Goal: Communication & Community: Answer question/provide support

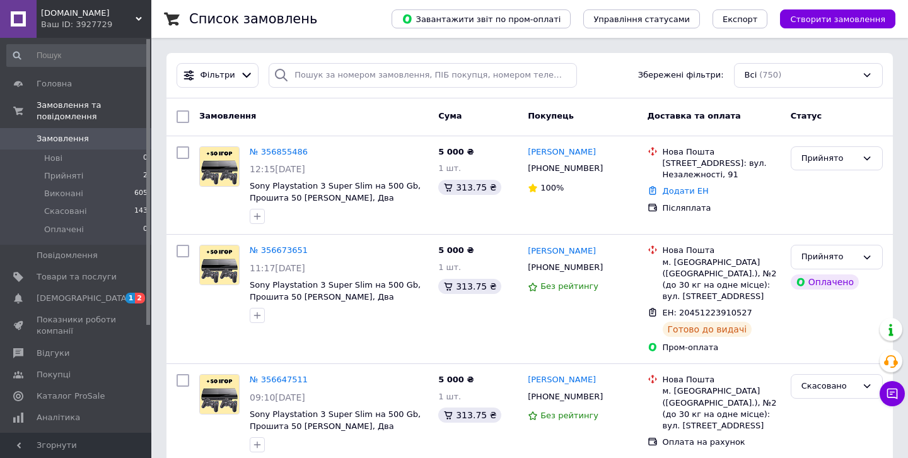
click at [89, 18] on span "rtp.in.ua" at bounding box center [88, 13] width 95 height 11
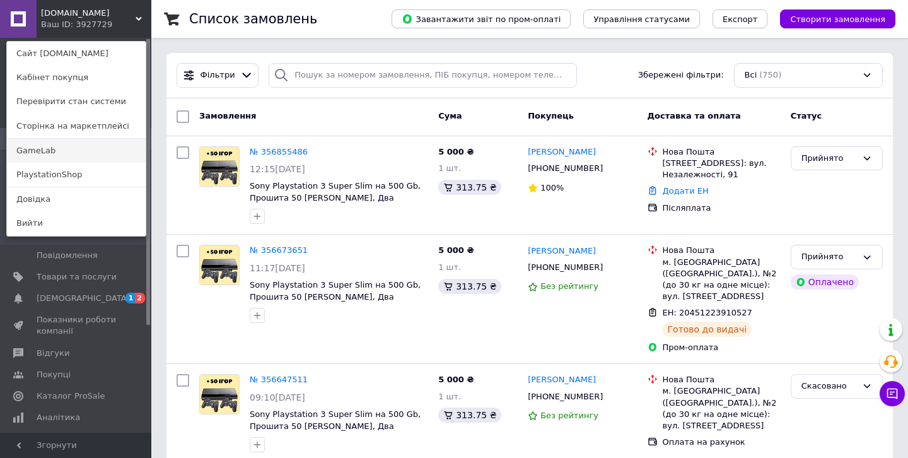
click at [103, 151] on link "GameLab" at bounding box center [76, 151] width 139 height 24
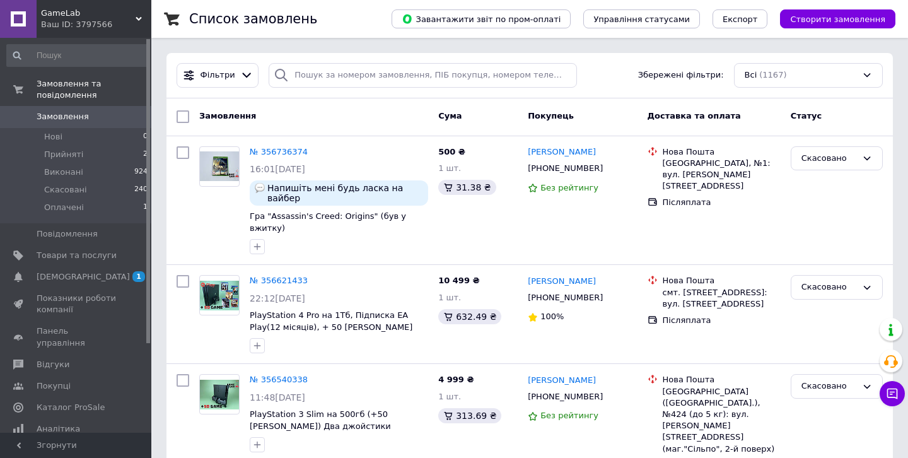
click at [91, 19] on div "Ваш ID: 3797566" at bounding box center [96, 24] width 110 height 11
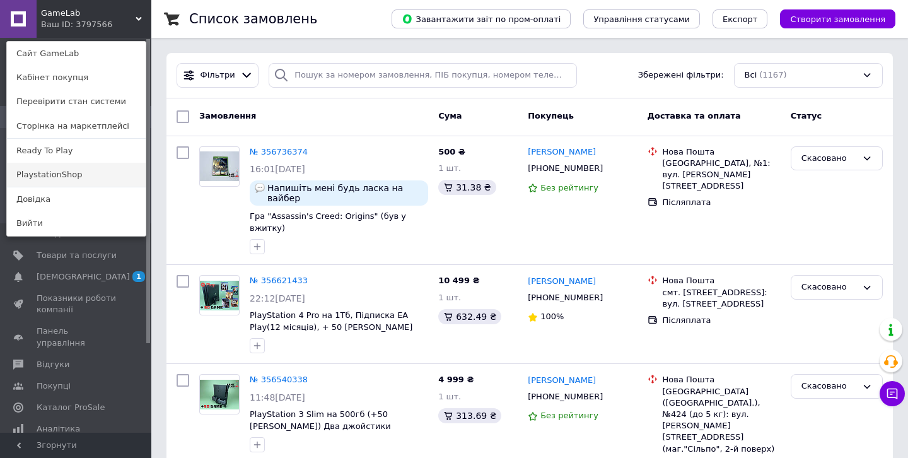
click at [71, 171] on link "PlaystationShop" at bounding box center [76, 175] width 139 height 24
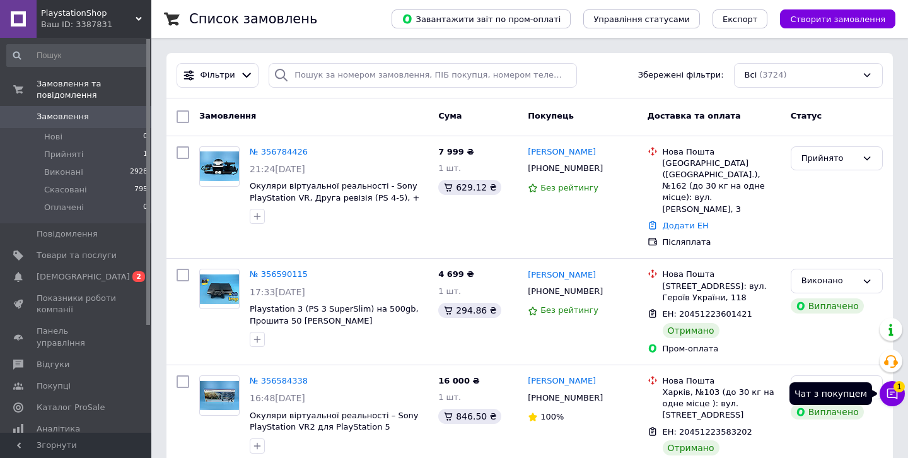
click at [896, 393] on icon at bounding box center [892, 393] width 13 height 13
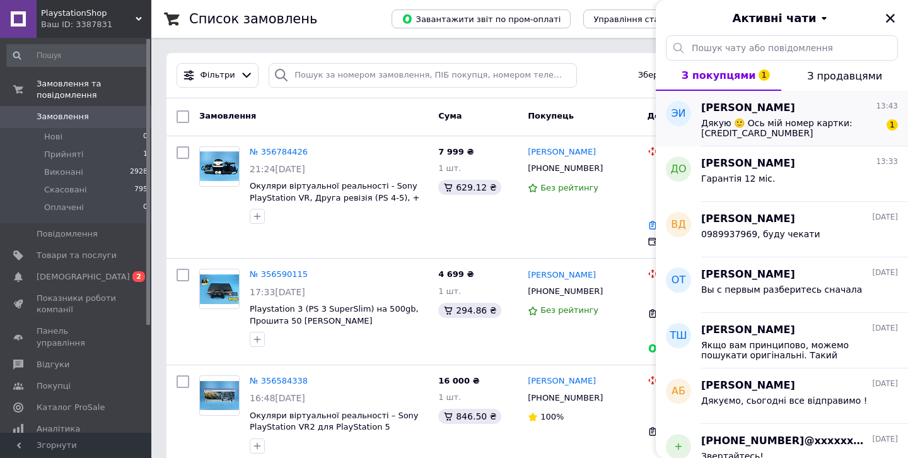
click at [820, 127] on span "Дякую 🙂 Ось мій номер картки: [CREDIT_CARD_NUMBER] [PERSON_NAME] [PERSON_NAME]." at bounding box center [790, 128] width 179 height 20
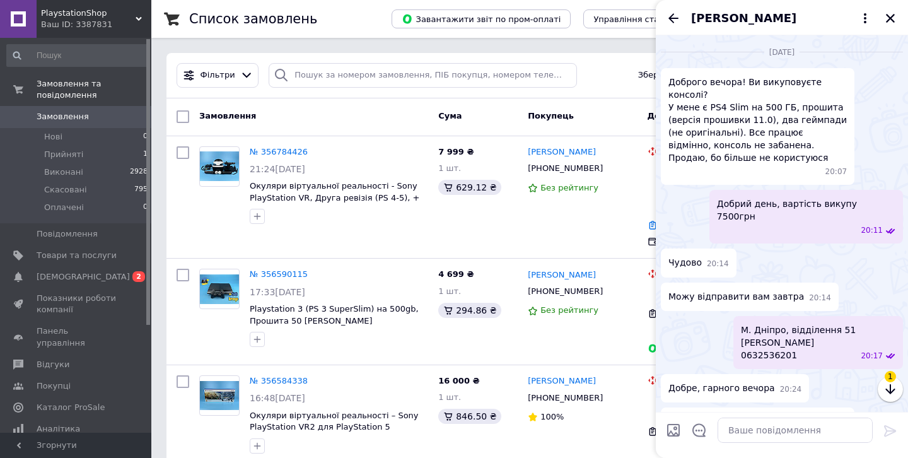
scroll to position [820, 0]
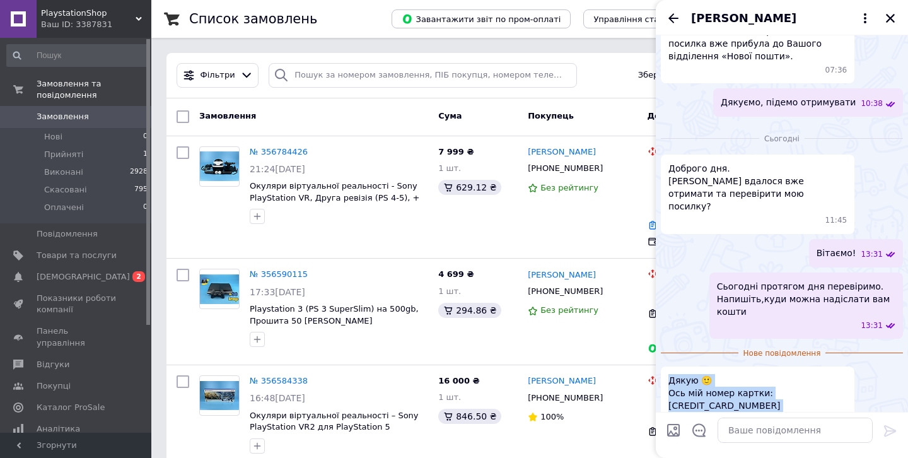
drag, startPoint x: 805, startPoint y: 378, endPoint x: 664, endPoint y: 344, distance: 145.3
click at [664, 366] on div "Дякую 🙂 Ось мій номер картки: [CREDIT_CARD_NUMBER] [PERSON_NAME] [PERSON_NAME].…" at bounding box center [758, 405] width 194 height 79
copy span "Дякую 🙂 Ось мій номер картки: [CREDIT_CARD_NUMBER] [PERSON_NAME] [PERSON_NAME]."
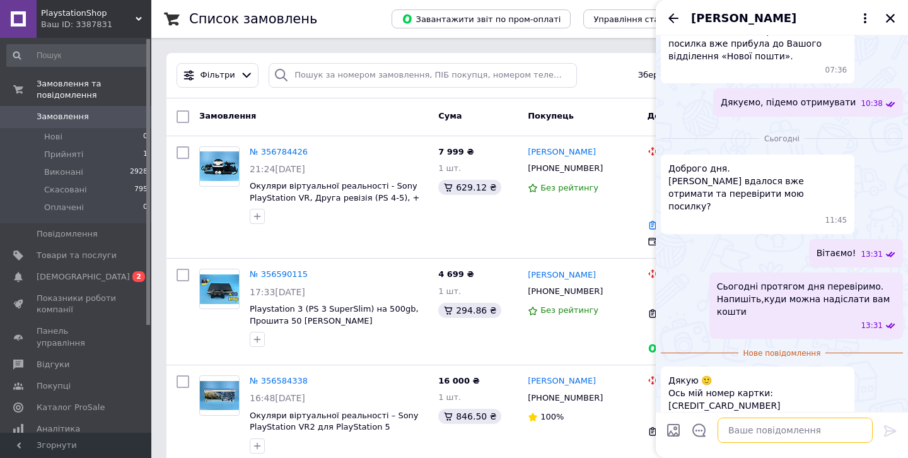
click at [777, 425] on textarea at bounding box center [795, 429] width 155 height 25
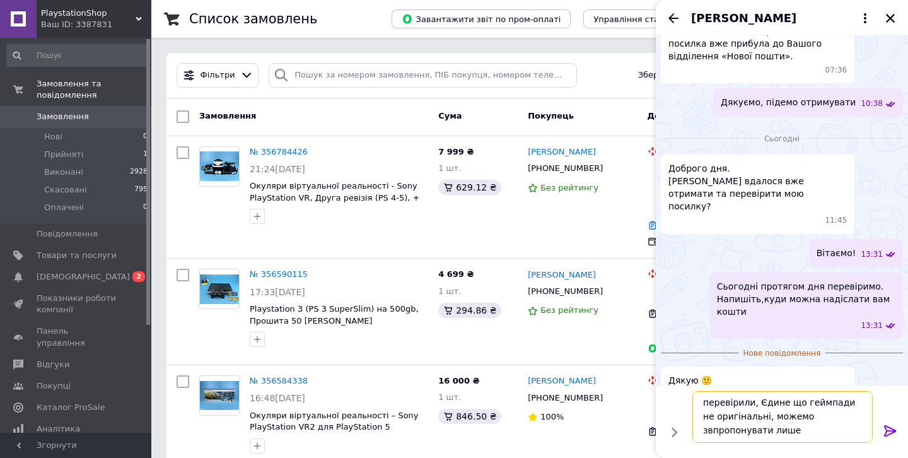
click at [805, 419] on textarea "перевірили, Єдине що геймпади не оригінальні, можемо звпропонувати лише" at bounding box center [782, 417] width 180 height 52
click at [755, 428] on textarea "перевірили, Єдине що геймпади не оригінальні, можемо запропонувати лише" at bounding box center [782, 417] width 180 height 52
type textarea "перевірили, Єдине що геймпади не оригінальні, можемо запропонувати лише 6000"
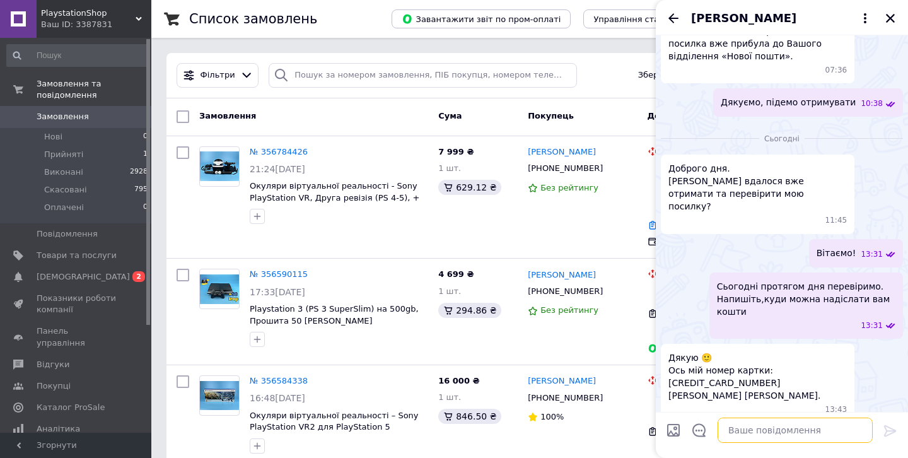
scroll to position [869, 0]
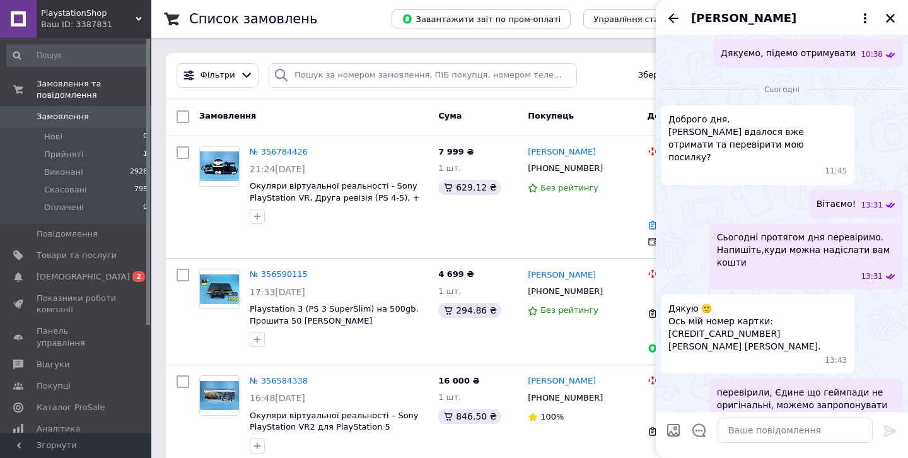
click at [786, 386] on span "перевірили, Єдине що геймпади не оригінальні, можемо запропонувати лише 6000" at bounding box center [806, 405] width 178 height 38
click at [786, 450] on ul "Редагувати" at bounding box center [827, 465] width 151 height 30
click at [782, 452] on button "Редагувати" at bounding box center [827, 464] width 151 height 25
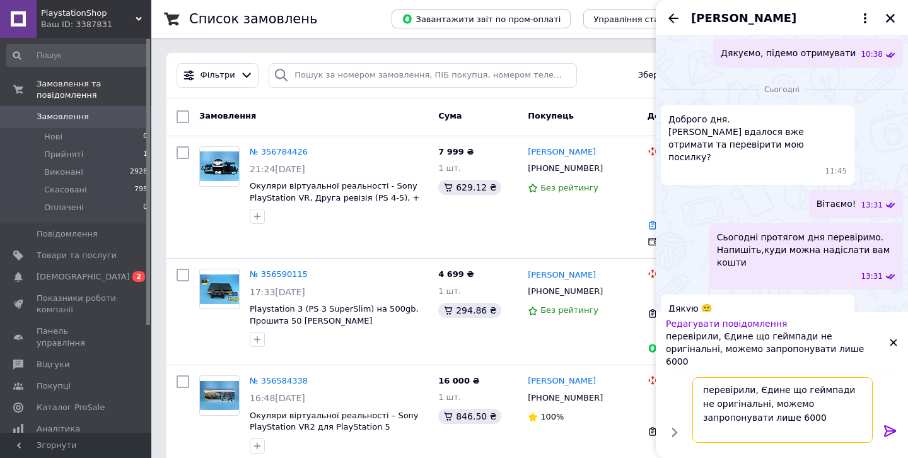
click at [765, 390] on textarea "перевірили, Єдине що геймпади не оригінальні, можемо запропонувати лише 6000" at bounding box center [782, 410] width 180 height 66
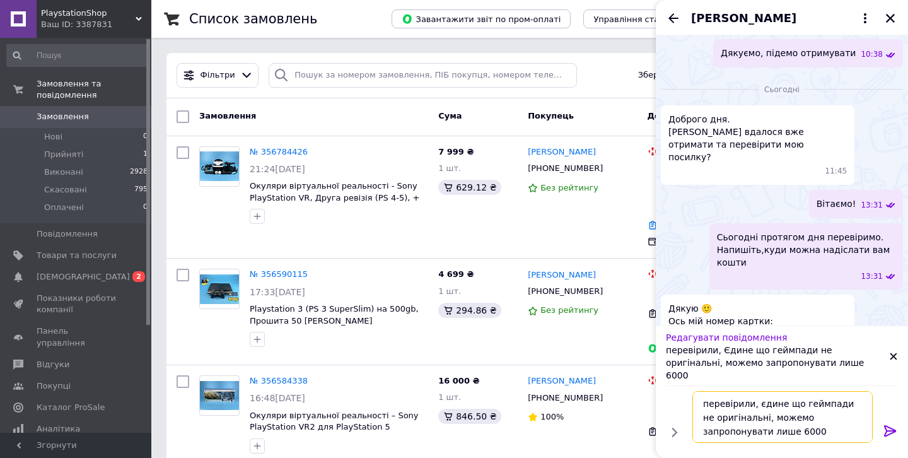
type textarea "перевірили, єдине що геймпади не оригінальні, можемо запропонувати лише 6000"
click at [893, 431] on icon at bounding box center [890, 430] width 12 height 11
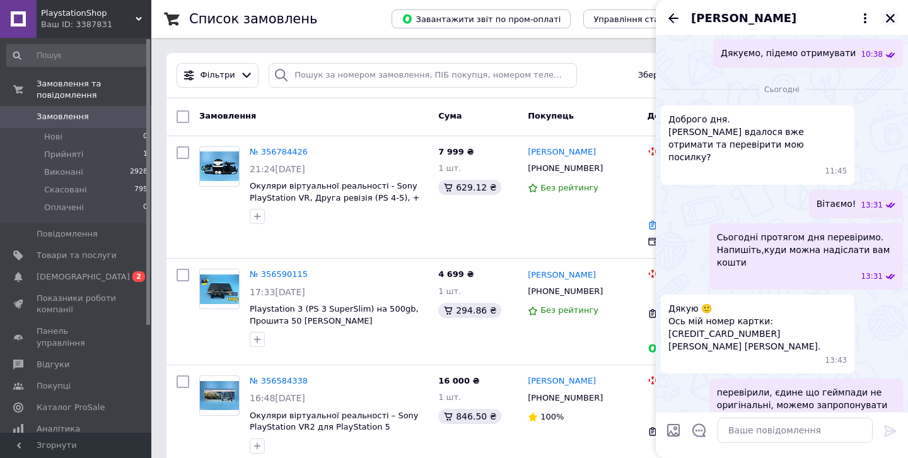
click at [893, 19] on icon "Закрити" at bounding box center [890, 18] width 11 height 11
